Goal: Task Accomplishment & Management: Complete application form

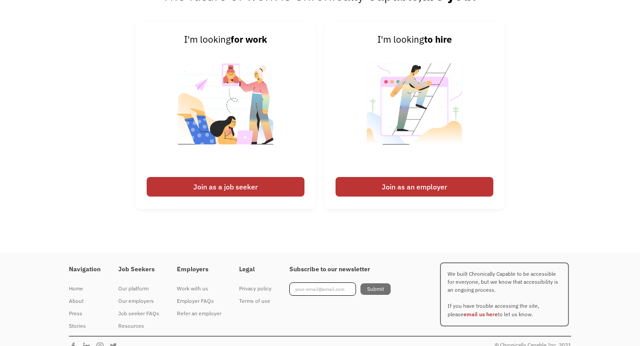
scroll to position [2145, 0]
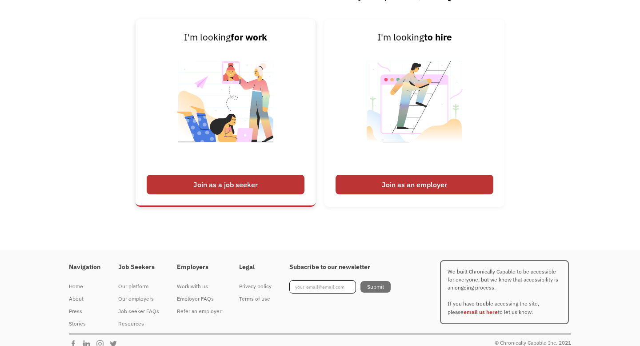
click at [174, 179] on div "Join as a job seeker" at bounding box center [226, 185] width 158 height 20
click at [188, 188] on div "Join as a job seeker" at bounding box center [226, 185] width 158 height 20
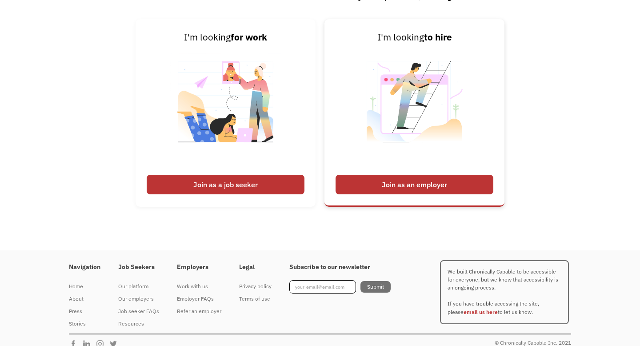
scroll to position [2156, 0]
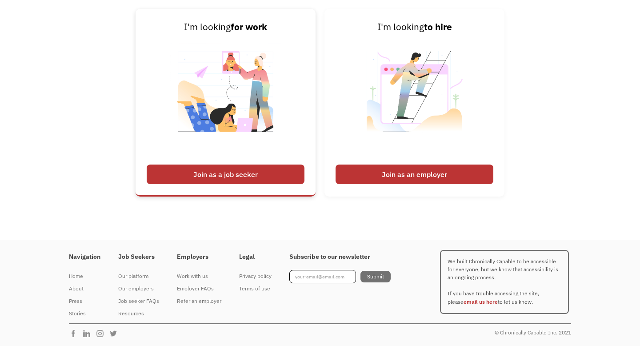
click at [247, 177] on div "Join as a job seeker" at bounding box center [226, 174] width 158 height 20
click at [136, 299] on div "Job seeker FAQs" at bounding box center [138, 300] width 41 height 11
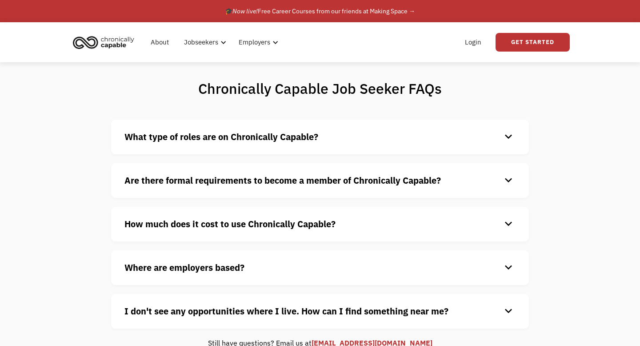
click at [163, 178] on strong "Are there formal requirements to become a member of Chronically Capable?" at bounding box center [282, 180] width 316 height 12
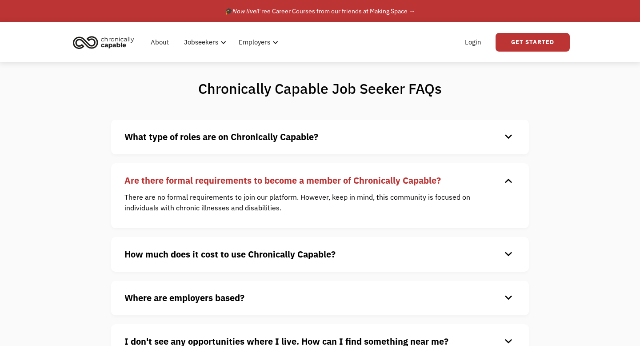
click at [184, 262] on div "How much does it cost to use Chronically Capable? keyboard_arrow_down Chronical…" at bounding box center [320, 254] width 418 height 35
click at [193, 252] on strong "How much does it cost to use Chronically Capable?" at bounding box center [229, 254] width 211 height 12
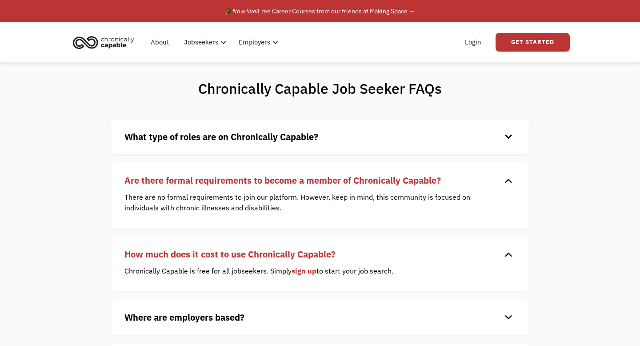
click at [305, 269] on link "sign up" at bounding box center [303, 270] width 25 height 9
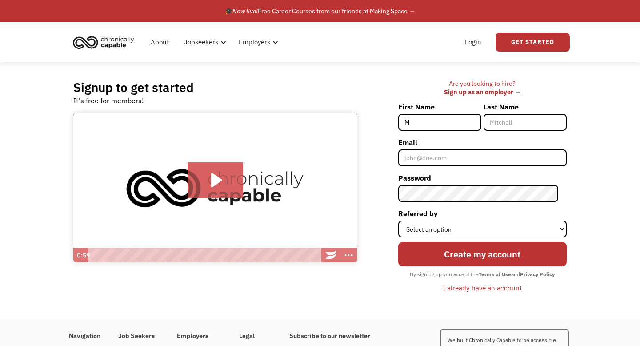
type input "Muntaqa"
type input "Zaman"
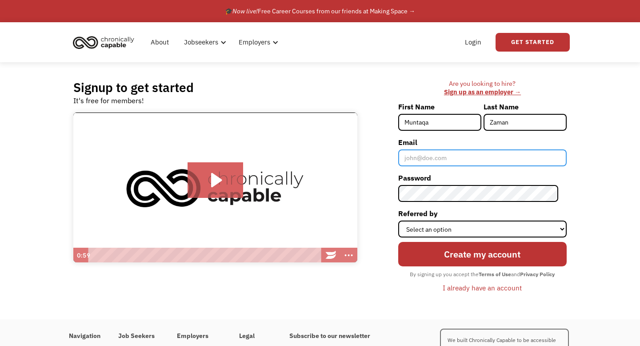
click at [470, 160] on input "Email" at bounding box center [482, 157] width 168 height 17
type input "[EMAIL_ADDRESS][PERSON_NAME][DOMAIN_NAME]"
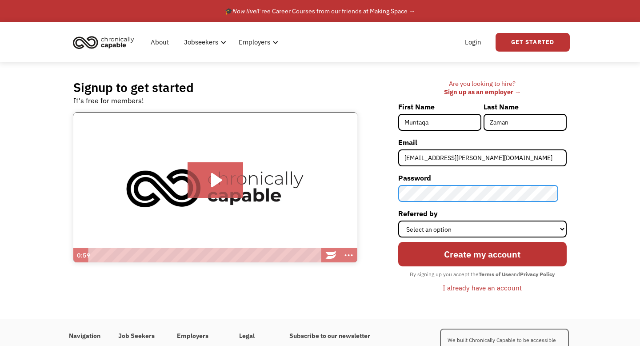
click at [398, 242] on input "Create my account" at bounding box center [482, 254] width 168 height 24
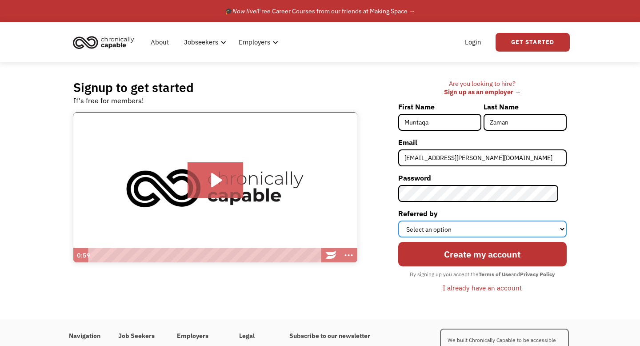
click at [518, 230] on select "Select an option Instagram Facebook Twitter Search Engine News Article Word of …" at bounding box center [482, 228] width 168 height 17
select select "Search Engine"
click at [406, 220] on select "Select an option Instagram Facebook Twitter Search Engine News Article Word of …" at bounding box center [482, 228] width 168 height 17
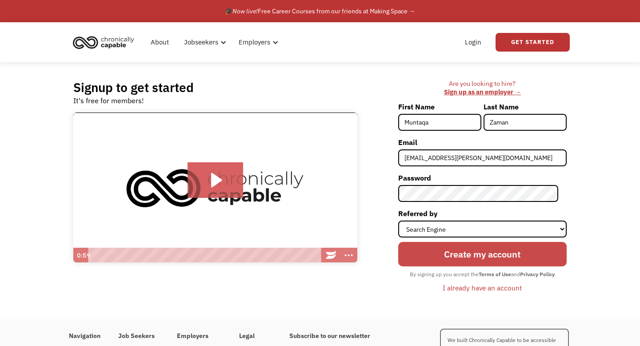
click at [452, 253] on input "Create my account" at bounding box center [482, 254] width 168 height 24
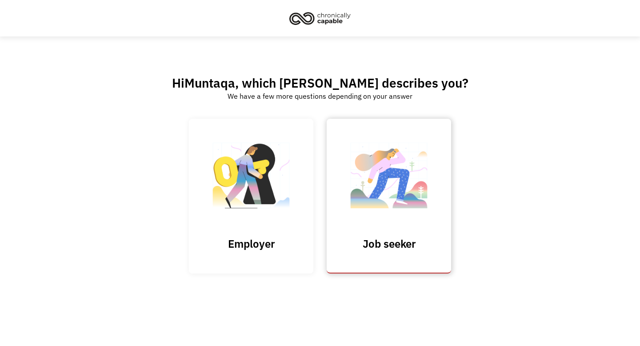
click at [414, 198] on img at bounding box center [388, 179] width 89 height 87
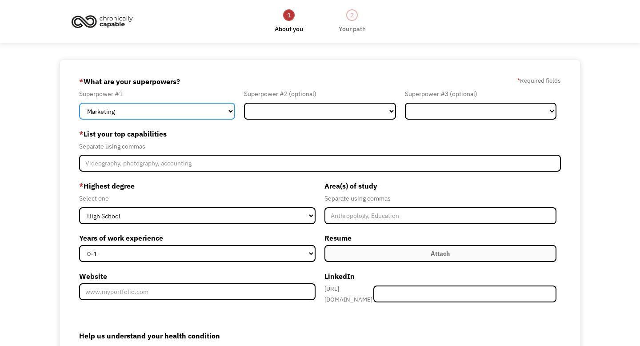
click at [171, 113] on select "Marketing Human Resources Finance Technology Operations Sales Industrial & Manu…" at bounding box center [157, 111] width 156 height 17
select select "Healthcare"
click at [79, 103] on select "Marketing Human Resources Finance Technology Operations Sales Industrial & Manu…" at bounding box center [157, 111] width 156 height 17
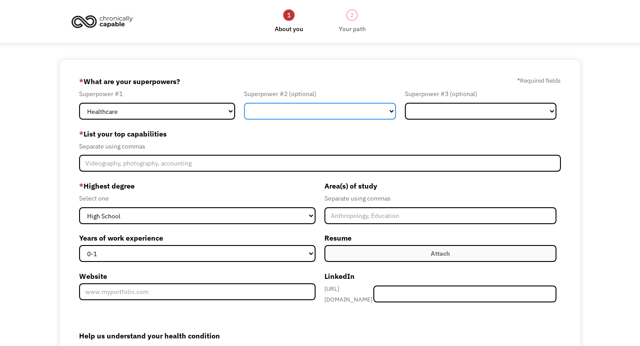
click at [307, 108] on select "Marketing Human Resources Finance Technology Operations Sales Industrial & Manu…" at bounding box center [320, 111] width 152 height 17
select select "Science & Education"
click at [244, 103] on select "Marketing Human Resources Finance Technology Operations Sales Industrial & Manu…" at bounding box center [320, 111] width 152 height 17
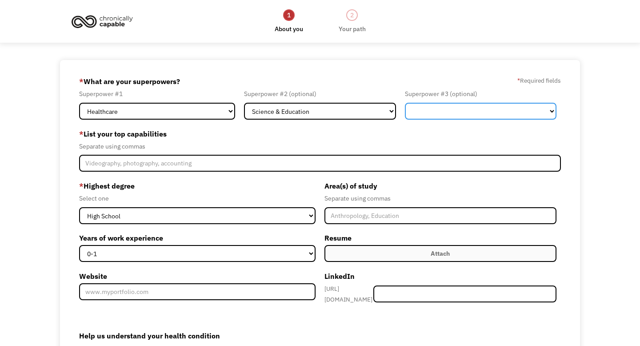
click at [461, 106] on select "Marketing Human Resources Finance Technology Operations Sales Industrial & Manu…" at bounding box center [481, 111] width 152 height 17
select select "Other"
click at [405, 103] on select "Marketing Human Resources Finance Technology Operations Sales Industrial & Manu…" at bounding box center [481, 111] width 152 height 17
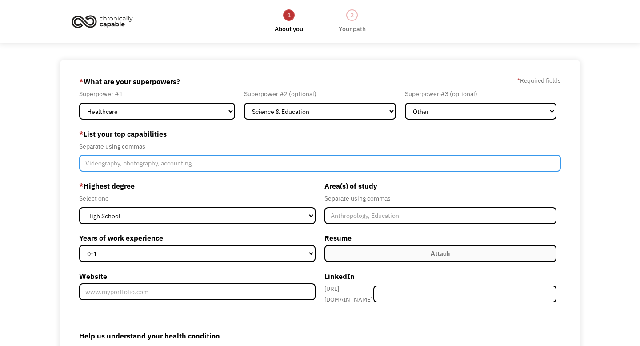
click at [216, 156] on input "Member-Create-Step1" at bounding box center [320, 163] width 482 height 17
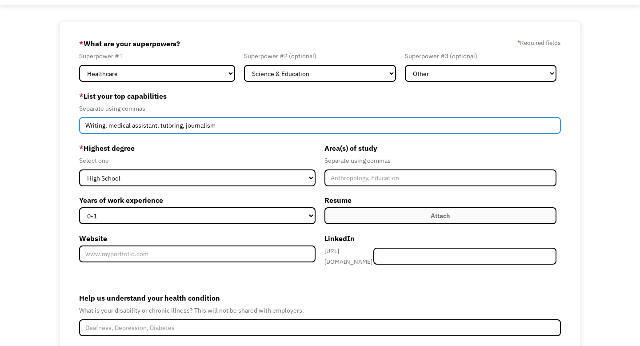
scroll to position [59, 0]
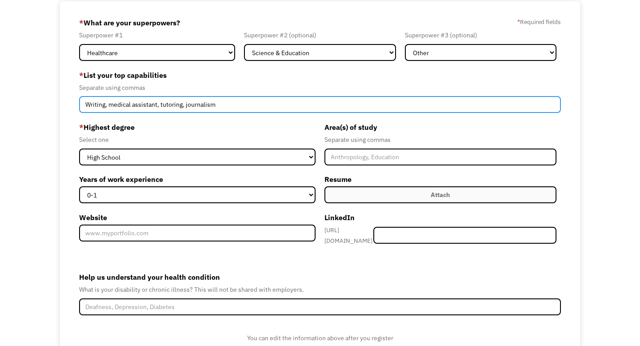
type input "Writing, medical assistant, tutoring, journalism"
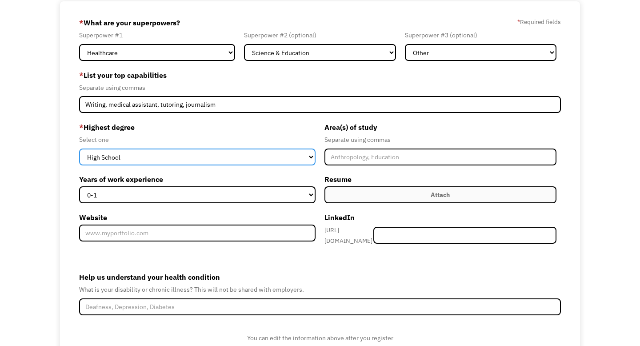
click at [214, 160] on select "High School Associates Bachelors Master's PhD" at bounding box center [197, 156] width 236 height 17
select select "masters"
click at [79, 148] on select "High School Associates Bachelors Master's PhD" at bounding box center [197, 156] width 236 height 17
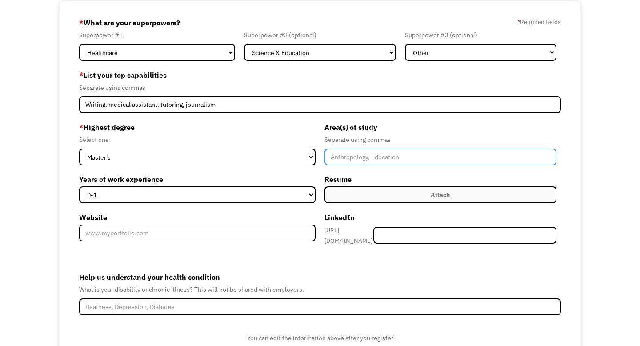
click at [383, 154] on input "Member-Create-Step1" at bounding box center [440, 156] width 232 height 17
type input "Anthropology, Health Communication"
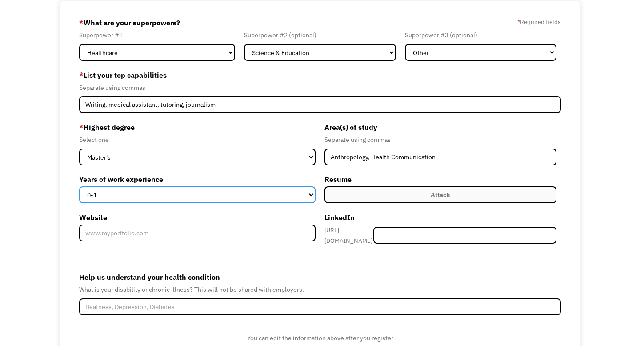
click at [240, 197] on select "0-1 2-4 5-10 11-15 15+" at bounding box center [197, 194] width 236 height 17
select select "2-4"
click at [79, 186] on select "0-1 2-4 5-10 11-15 15+" at bounding box center [197, 194] width 236 height 17
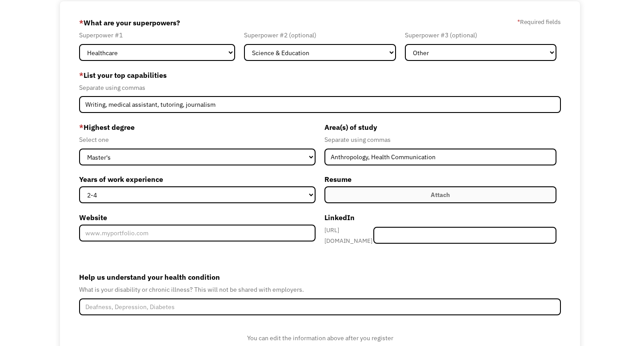
click at [399, 193] on label "Attach" at bounding box center [440, 194] width 232 height 17
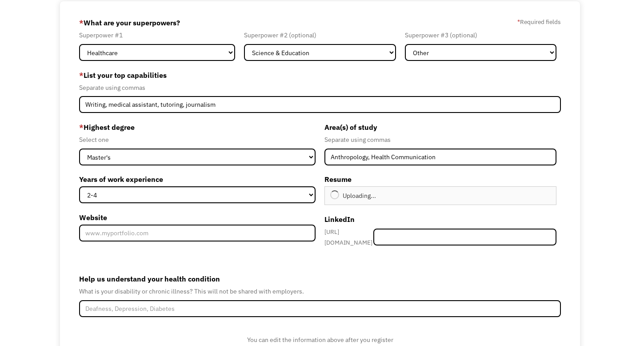
type input "Continue"
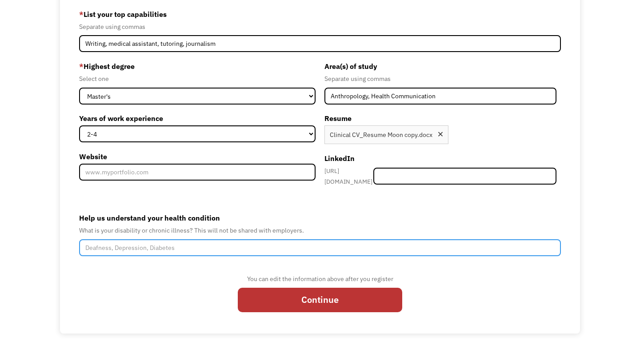
click at [275, 244] on input "Help us understand your health condition" at bounding box center [320, 247] width 482 height 17
type input "F"
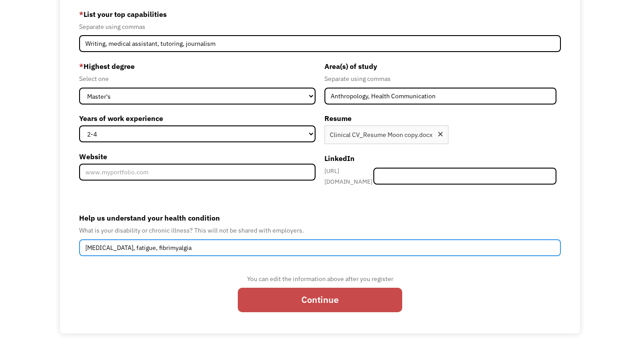
type input "Chronic pain, fatigue, fibrimyalgia"
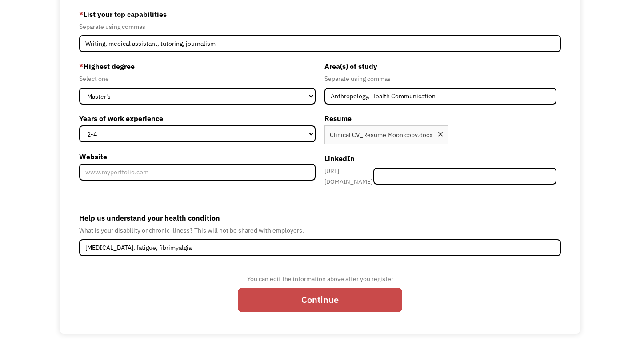
click at [275, 295] on input "Continue" at bounding box center [320, 299] width 164 height 24
type input "Please wait..."
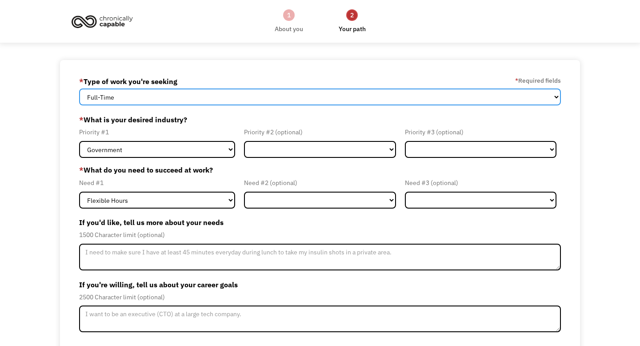
click at [343, 100] on select "Full-Time Part-Time Both Full-Time and Part-Time" at bounding box center [320, 96] width 482 height 17
select select "Both Full-Time and Part-Time"
click at [79, 88] on select "Full-Time Part-Time Both Full-Time and Part-Time" at bounding box center [320, 96] width 482 height 17
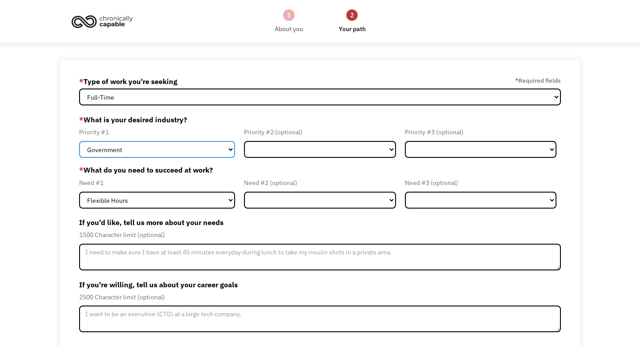
click at [216, 154] on select "Government Finance & Insurance Health & Social Care Tech & Engineering Creative…" at bounding box center [157, 149] width 156 height 17
select select "Health & Social Care"
click at [79, 141] on select "Government Finance & Insurance Health & Social Care Tech & Engineering Creative…" at bounding box center [157, 149] width 156 height 17
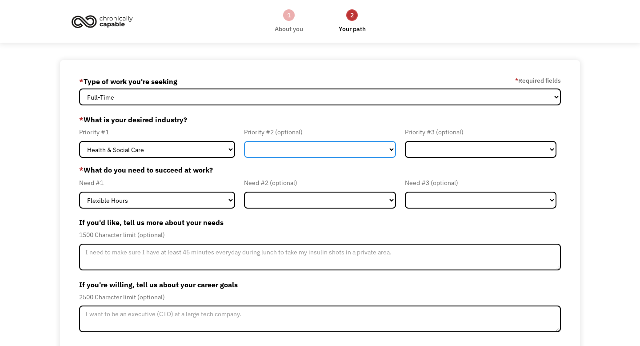
click at [281, 144] on select "Government Finance & Insurance Health & Social Care Tech & Engineering Creative…" at bounding box center [320, 149] width 152 height 17
select select "Creative & Design"
click at [244, 141] on select "Government Finance & Insurance Health & Social Care Tech & Engineering Creative…" at bounding box center [320, 149] width 152 height 17
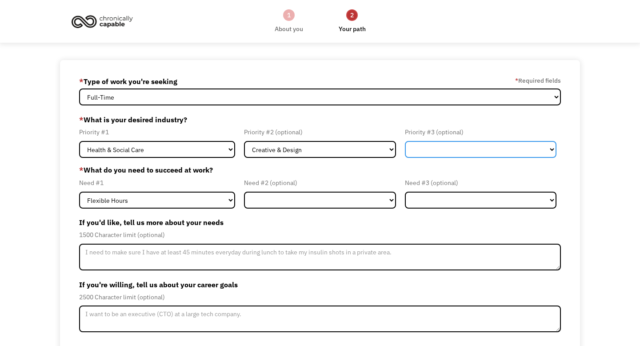
click at [423, 144] on select "Government Finance & Insurance Health & Social Care Tech & Engineering Creative…" at bounding box center [481, 149] width 152 height 17
select select "Education"
click at [405, 141] on select "Government Finance & Insurance Health & Social Care Tech & Engineering Creative…" at bounding box center [481, 149] width 152 height 17
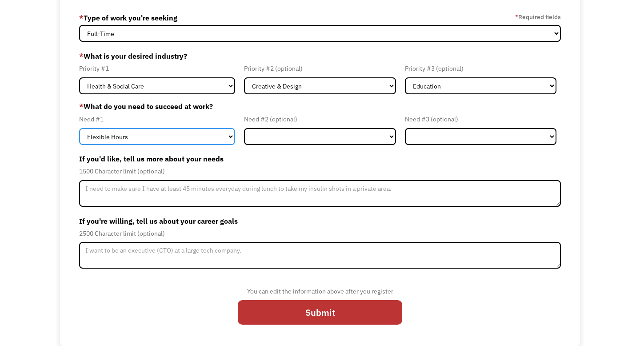
click at [200, 139] on select "Flexible Hours Remote Work Service Animal On-site Accommodations Visual Support…" at bounding box center [157, 136] width 156 height 17
select select "Remote Work"
click at [79, 128] on select "Flexible Hours Remote Work Service Animal On-site Accommodations Visual Support…" at bounding box center [157, 136] width 156 height 17
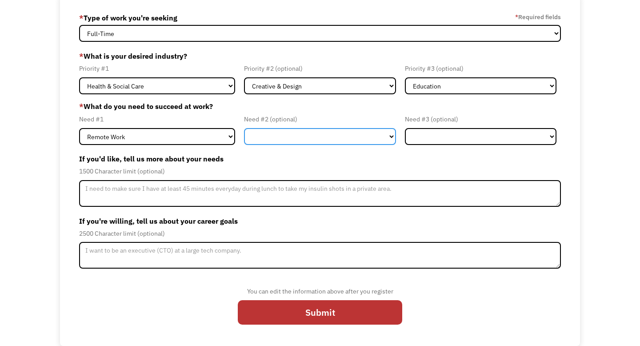
click at [289, 136] on select "Flexible Hours Remote Work Service Animal On-site Accommodations Visual Support…" at bounding box center [320, 136] width 152 height 17
select select "Flexible Hours"
click at [244, 128] on select "Flexible Hours Remote Work Service Animal On-site Accommodations Visual Support…" at bounding box center [320, 136] width 152 height 17
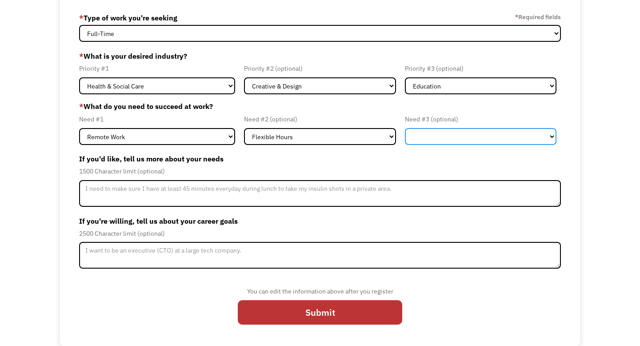
click at [473, 137] on select "Flexible Hours Remote Work Service Animal On-site Accommodations Visual Support…" at bounding box center [481, 136] width 152 height 17
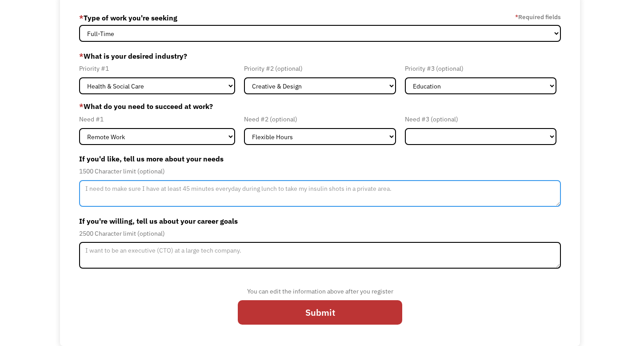
click at [191, 197] on textarea "Member-Update-Form-Step2" at bounding box center [320, 193] width 482 height 27
type textarea "I would like a work-from-home arrangement that has a set schedule, from 9-5."
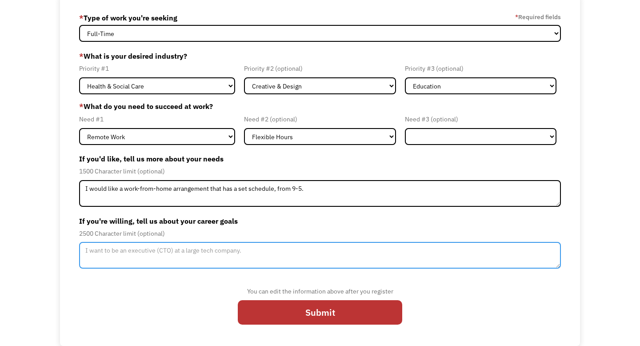
click at [269, 259] on textarea "Member-Update-Form-Step2" at bounding box center [320, 255] width 482 height 27
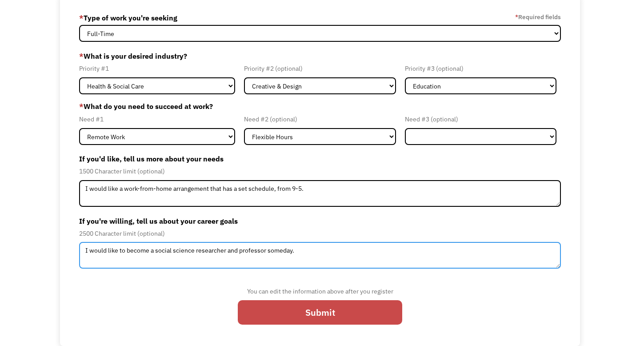
type textarea "I would like to become a social science researcher and professor someday."
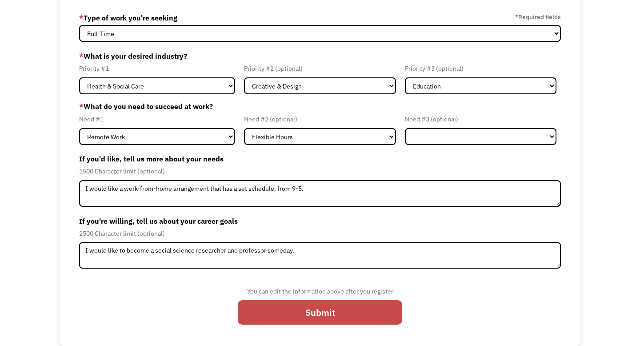
click at [344, 316] on input "Submit" at bounding box center [320, 312] width 164 height 24
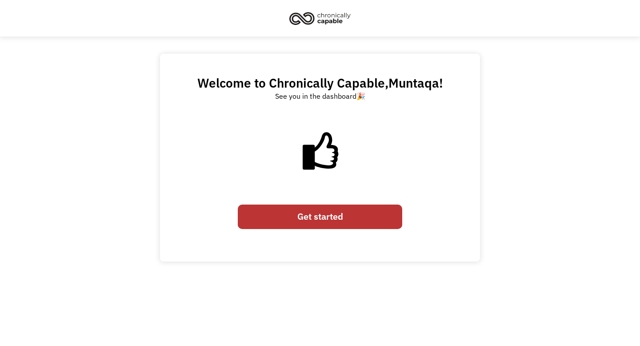
click at [330, 219] on link "Get started" at bounding box center [320, 216] width 164 height 24
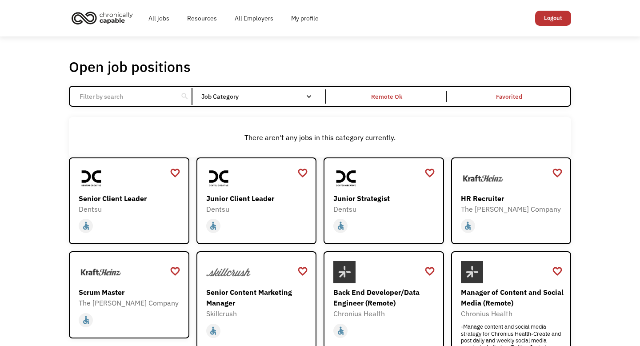
scroll to position [41, 0]
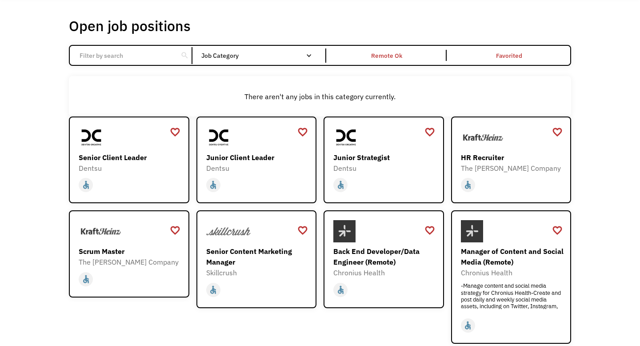
click at [330, 219] on link "Back End Developer/Data Engineer (Remote) Chronius Health mailto:apply@chronius…" at bounding box center [383, 259] width 120 height 98
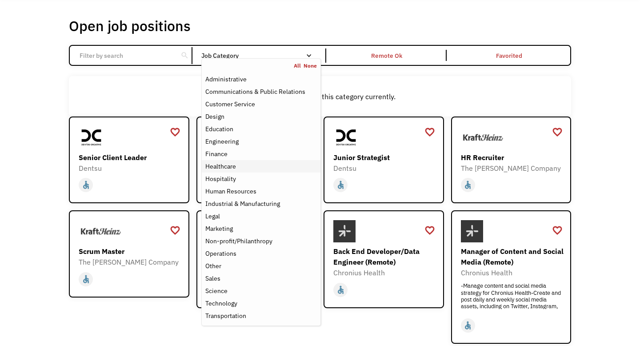
click at [242, 165] on div "Healthcare" at bounding box center [261, 166] width 112 height 11
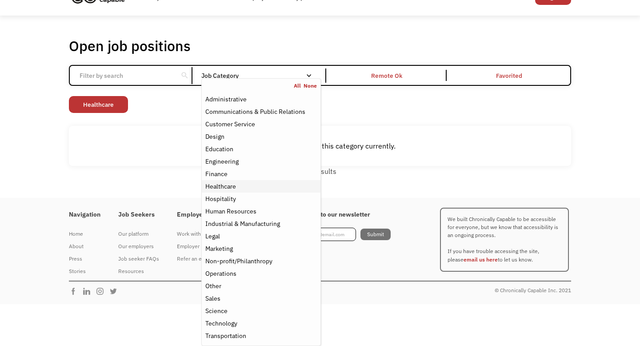
scroll to position [20, 0]
click at [393, 127] on div "There aren't any jobs in this category currently." at bounding box center [320, 146] width 502 height 40
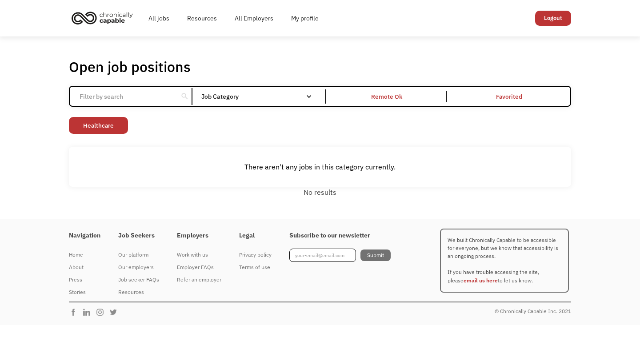
click at [271, 104] on div "search Filter by category Administration Communications & Public Relations Cust…" at bounding box center [320, 96] width 502 height 21
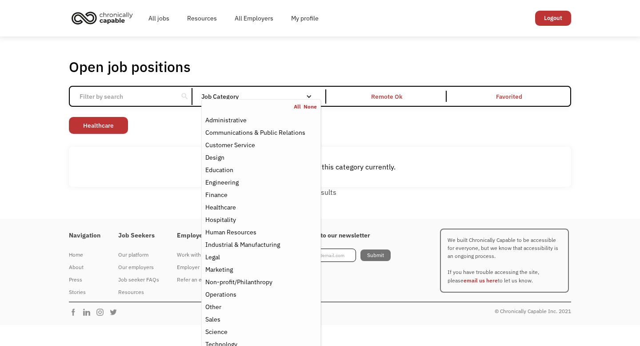
click at [281, 101] on nav "All None Administrative Communications & Public Relations Customer Service Desi…" at bounding box center [261, 232] width 120 height 267
click at [298, 106] on link "All" at bounding box center [299, 106] width 10 height 7
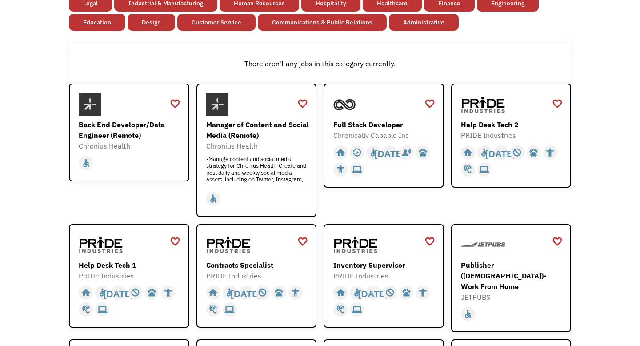
scroll to position [162, 0]
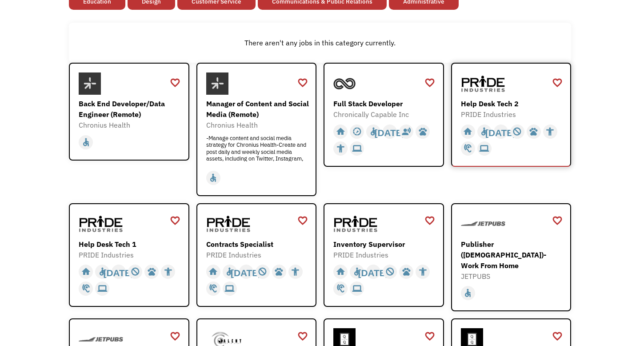
click at [507, 109] on div "PRIDE Industries" at bounding box center [512, 114] width 103 height 11
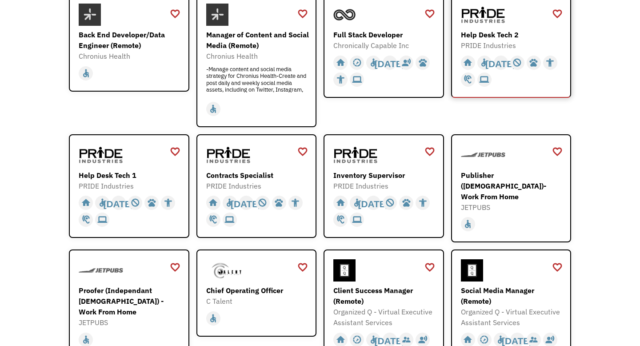
scroll to position [261, 0]
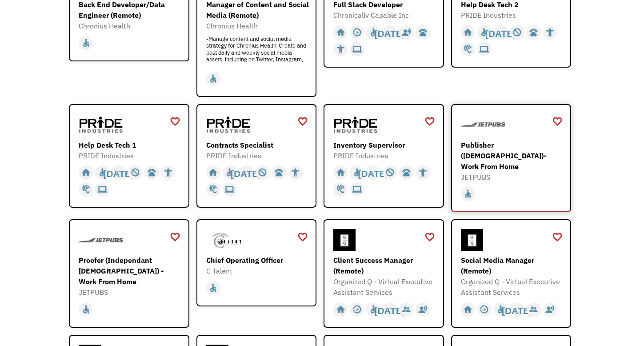
click at [497, 159] on div "Publisher ([DEMOGRAPHIC_DATA])- Work From Home" at bounding box center [512, 156] width 103 height 32
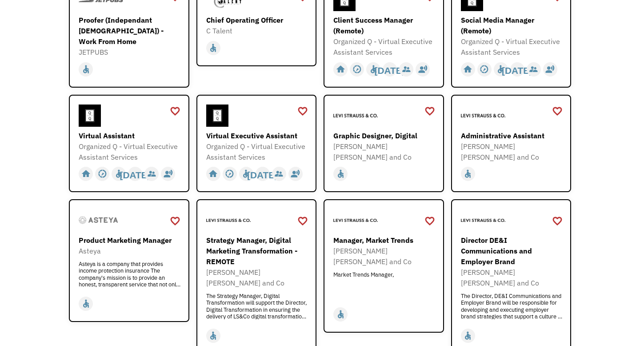
scroll to position [503, 0]
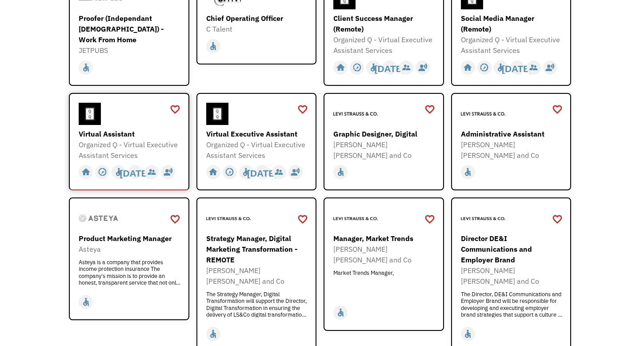
click at [135, 144] on div "Organized Q - Virtual Executive Assistant Services" at bounding box center [130, 149] width 103 height 21
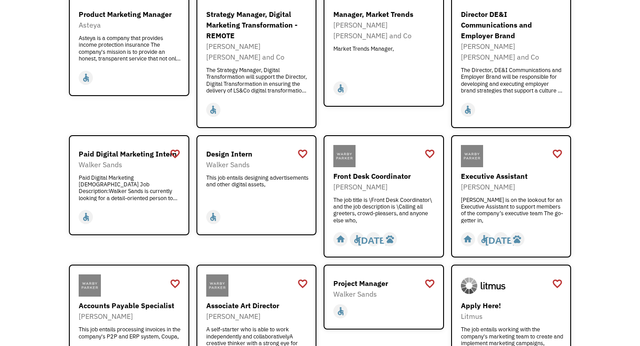
scroll to position [735, 0]
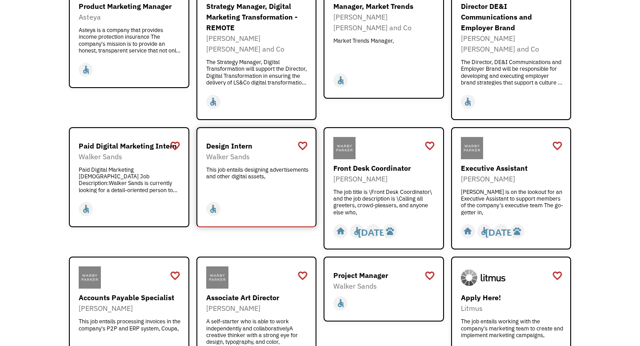
click at [292, 170] on div "This job entails designing advertisements and other digital assets," at bounding box center [257, 179] width 103 height 27
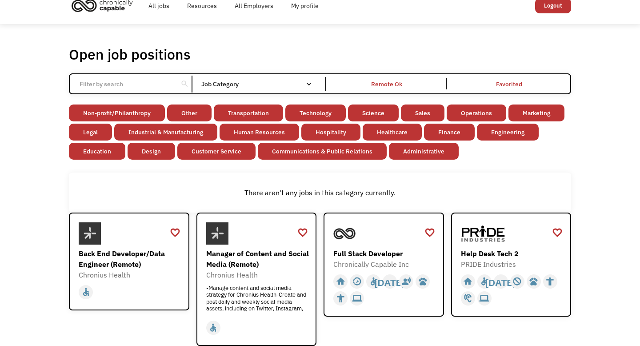
scroll to position [0, 0]
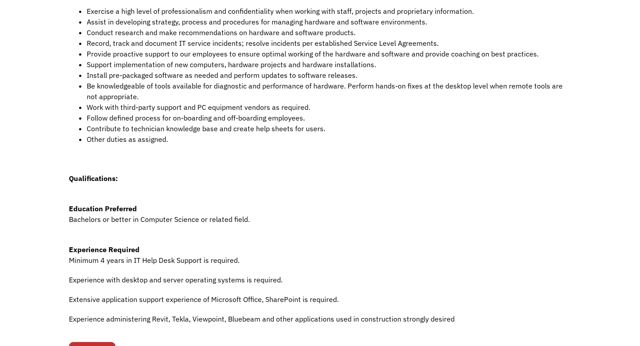
scroll to position [304, 0]
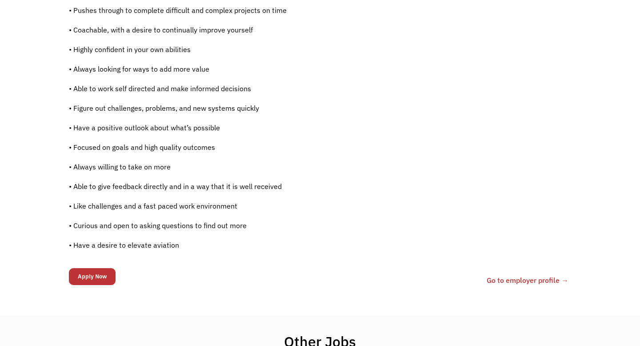
scroll to position [631, 0]
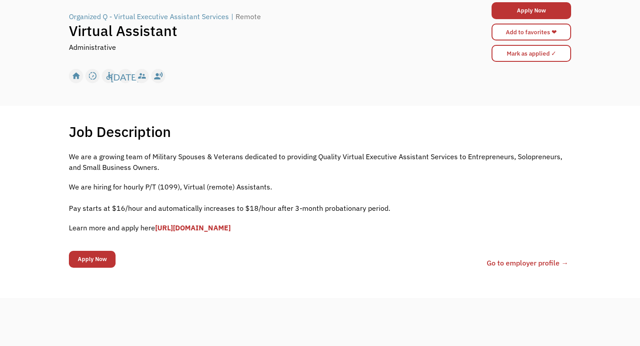
scroll to position [87, 0]
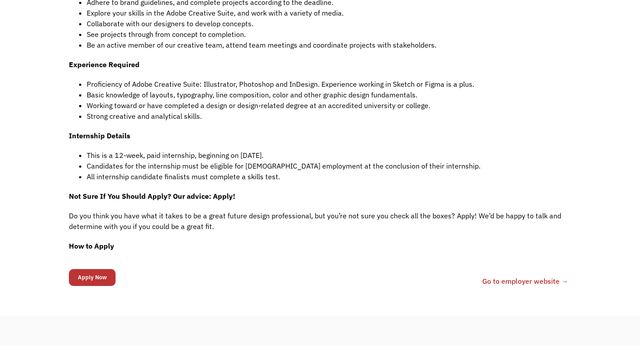
scroll to position [471, 0]
